Goal: Find specific page/section: Find specific page/section

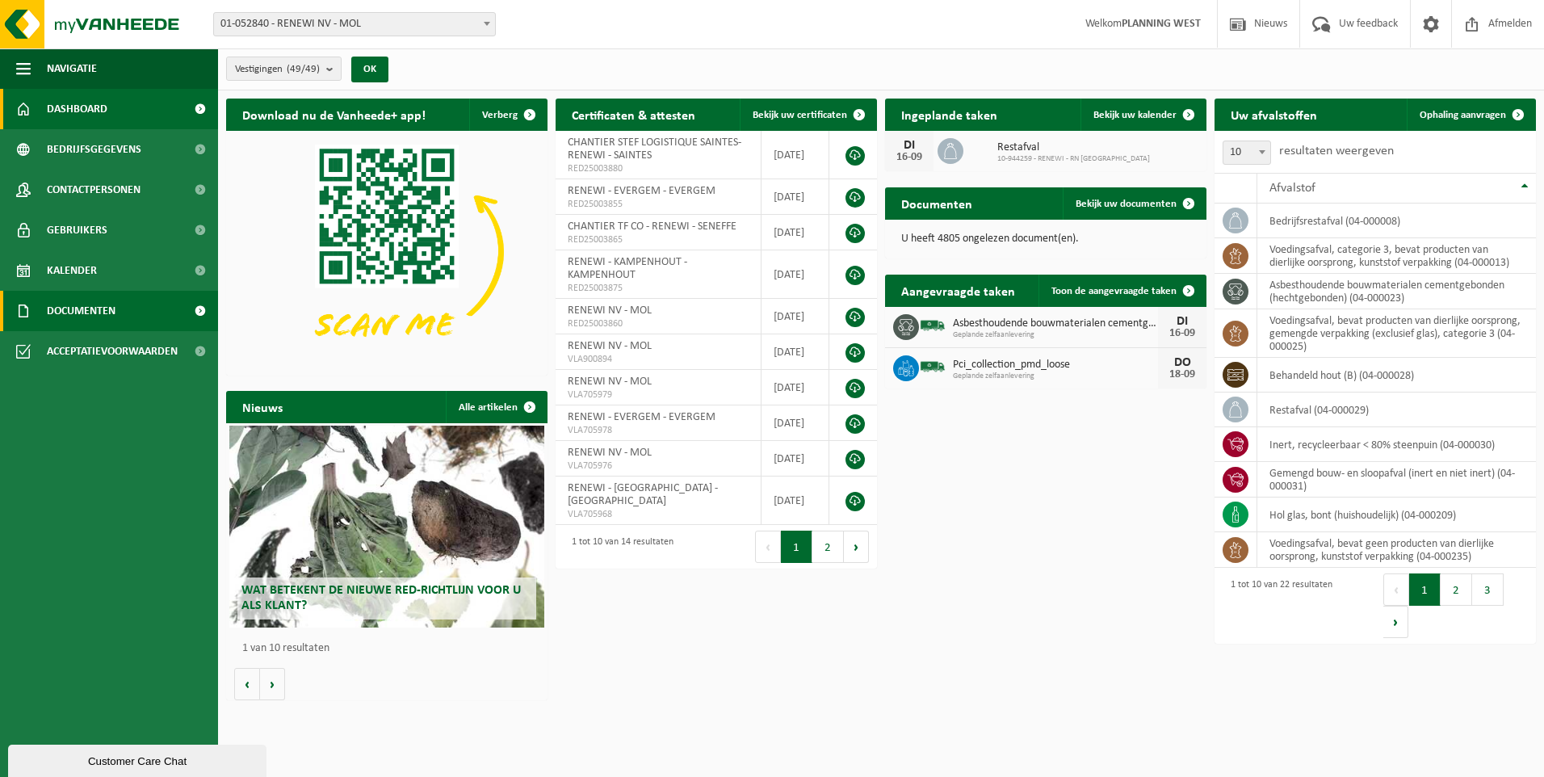
click at [90, 310] on span "Documenten" at bounding box center [81, 311] width 69 height 40
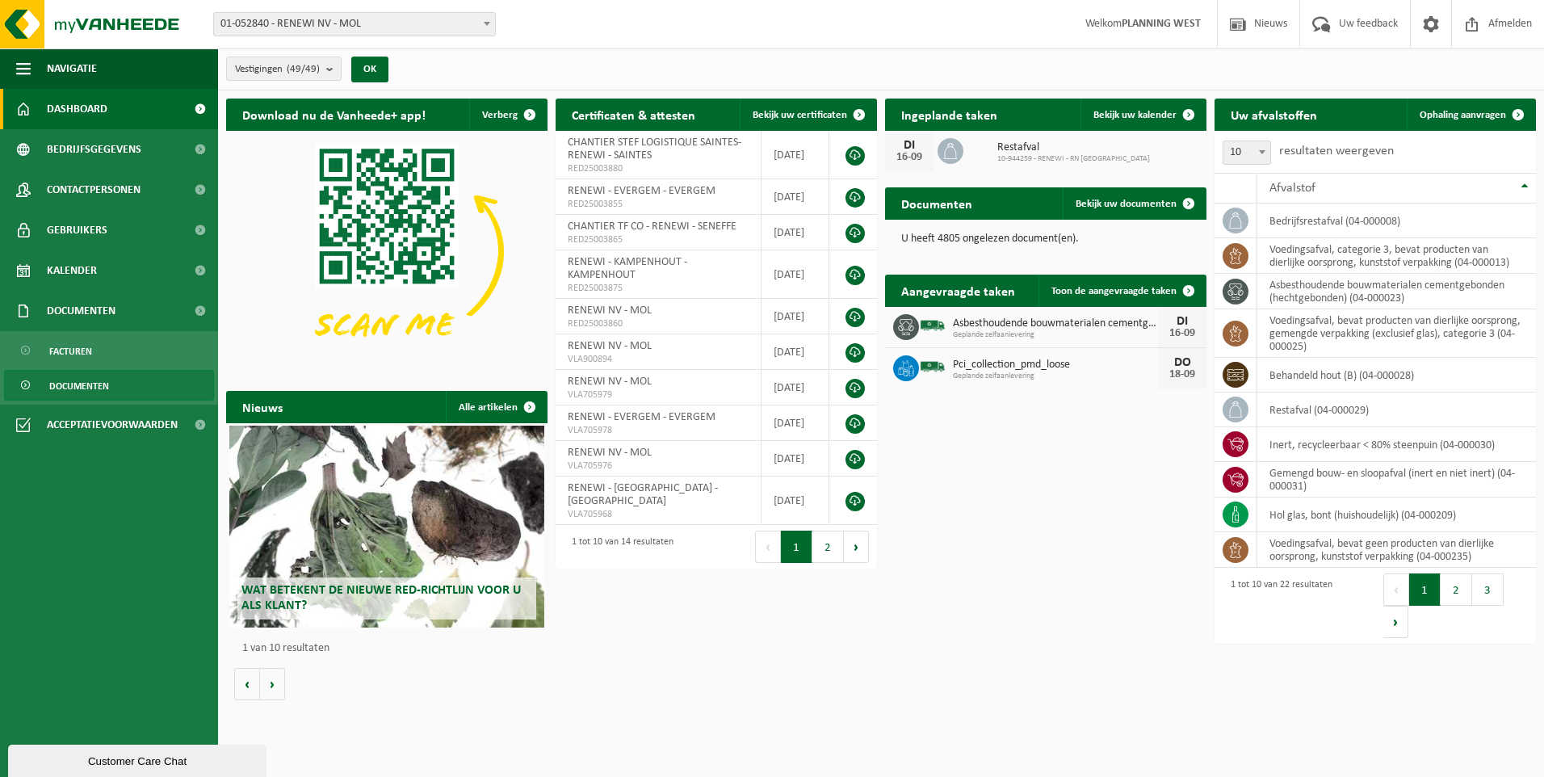
click at [107, 390] on span "Documenten" at bounding box center [79, 386] width 60 height 31
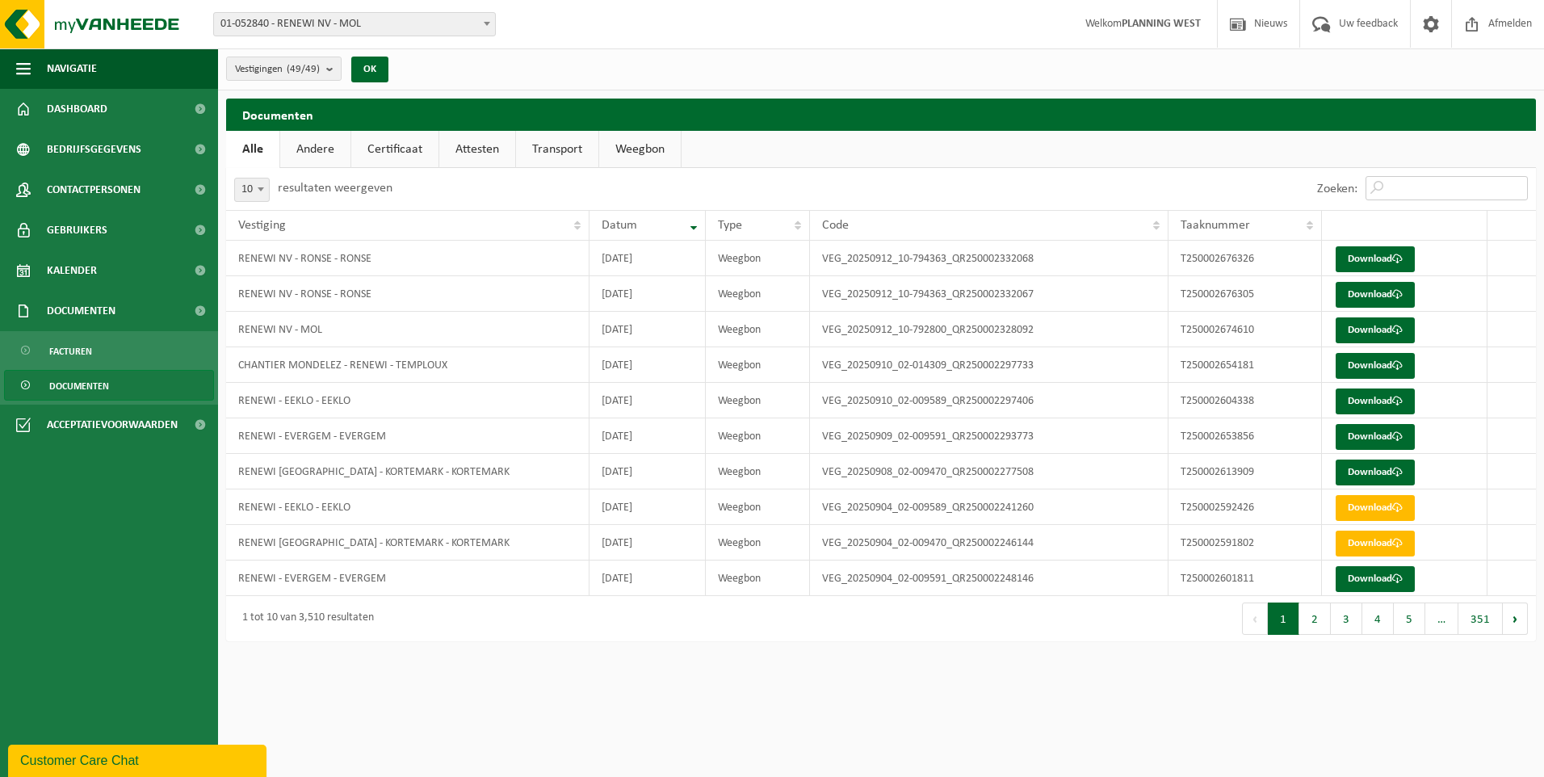
click at [1402, 182] on input "Zoeken:" at bounding box center [1446, 188] width 162 height 24
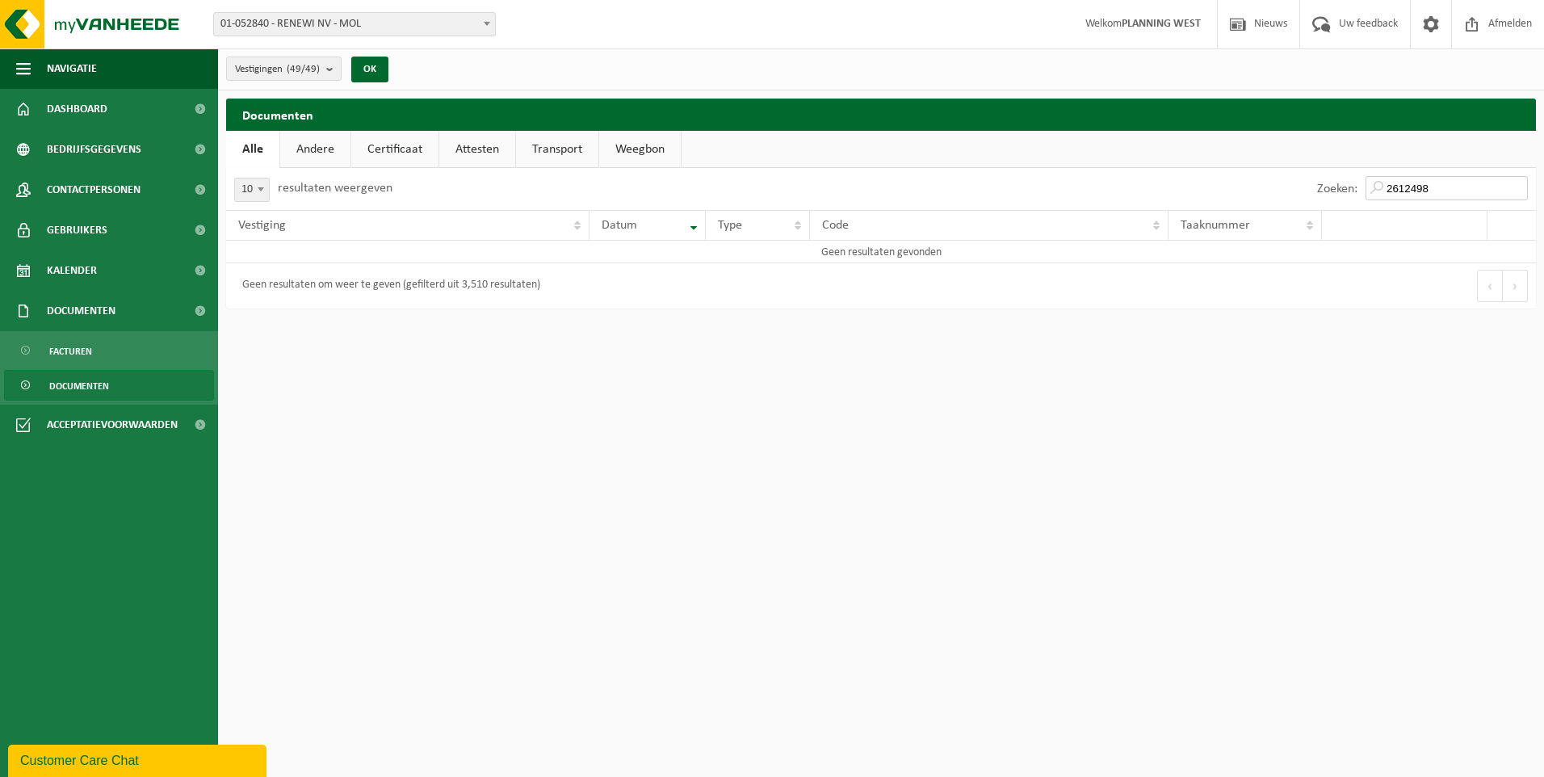
type input "2612498"
